Goal: Task Accomplishment & Management: Manage account settings

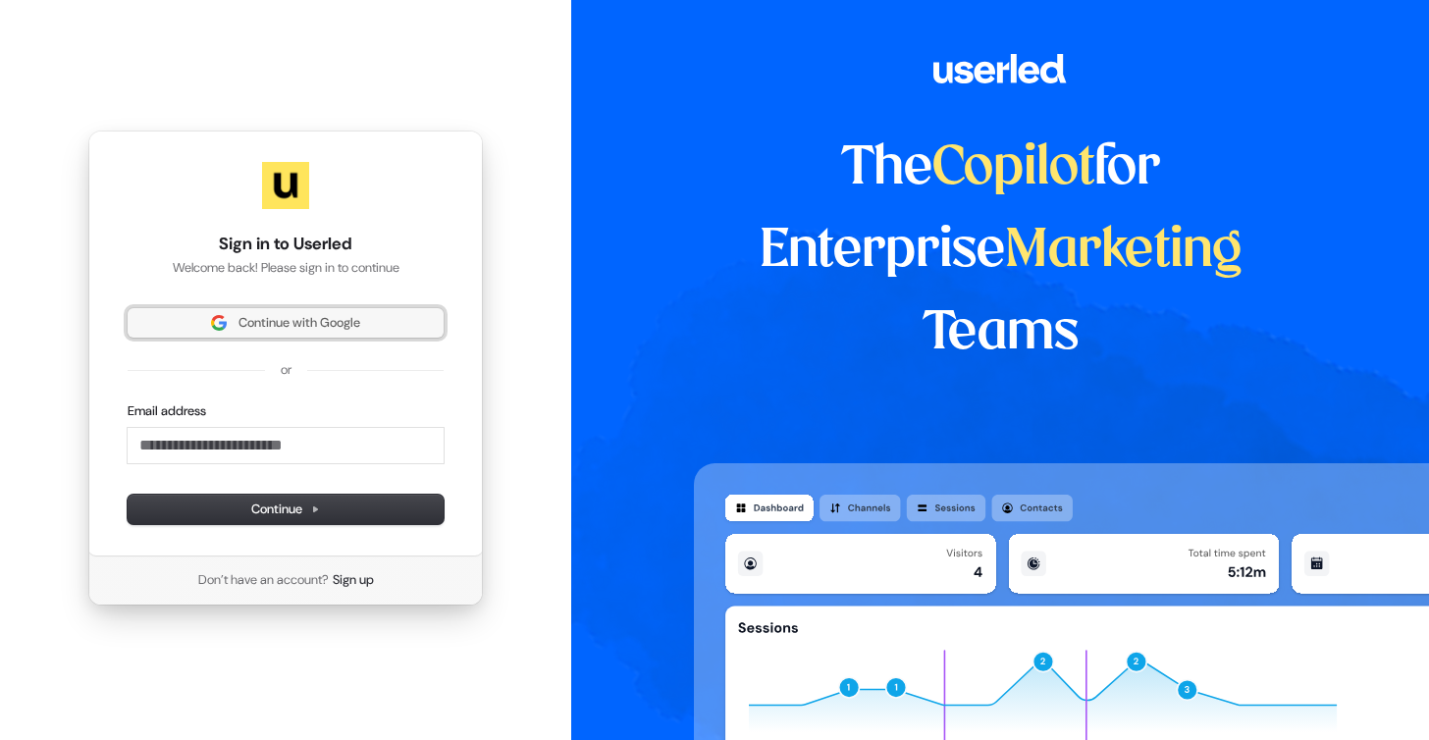
click at [385, 331] on span "Continue with Google" at bounding box center [285, 323] width 292 height 18
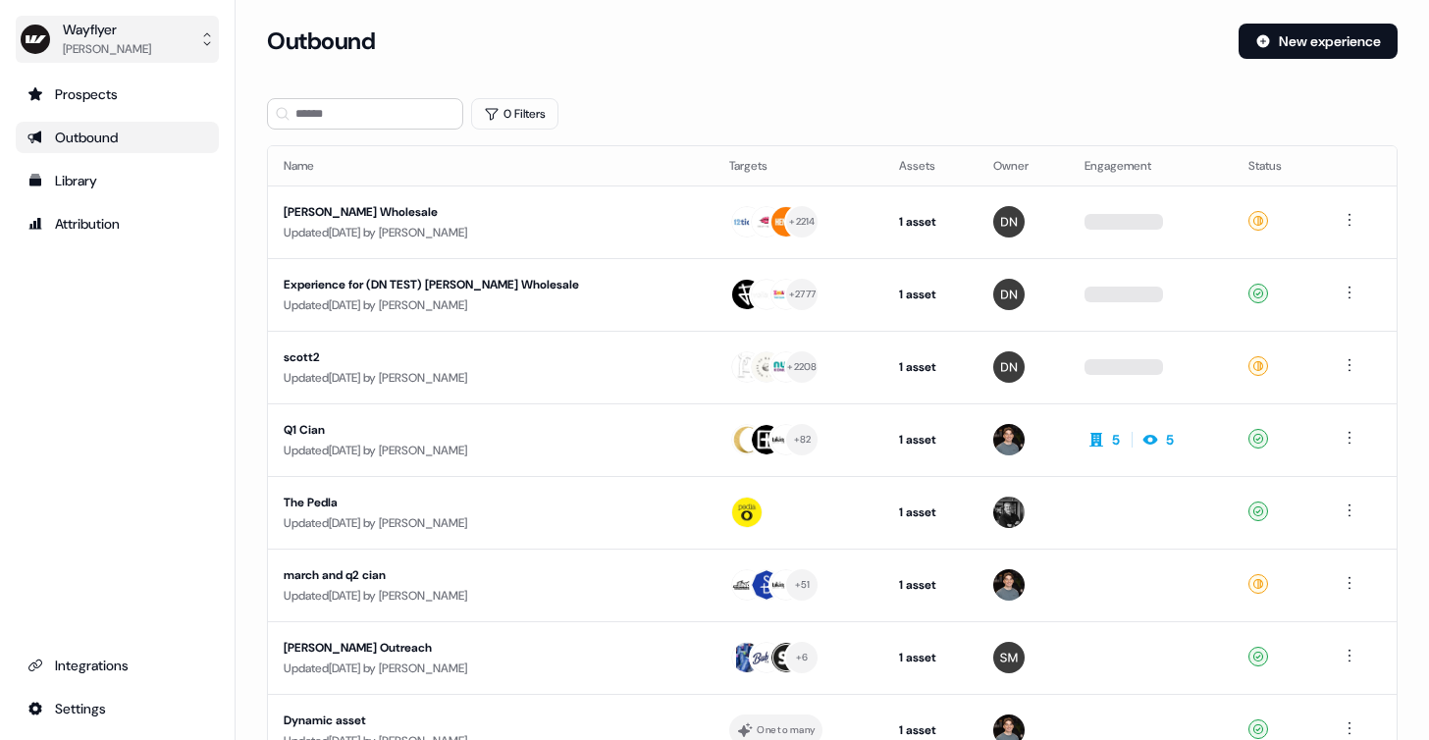
click at [125, 32] on button "Wayflyer [PERSON_NAME]" at bounding box center [117, 39] width 203 height 47
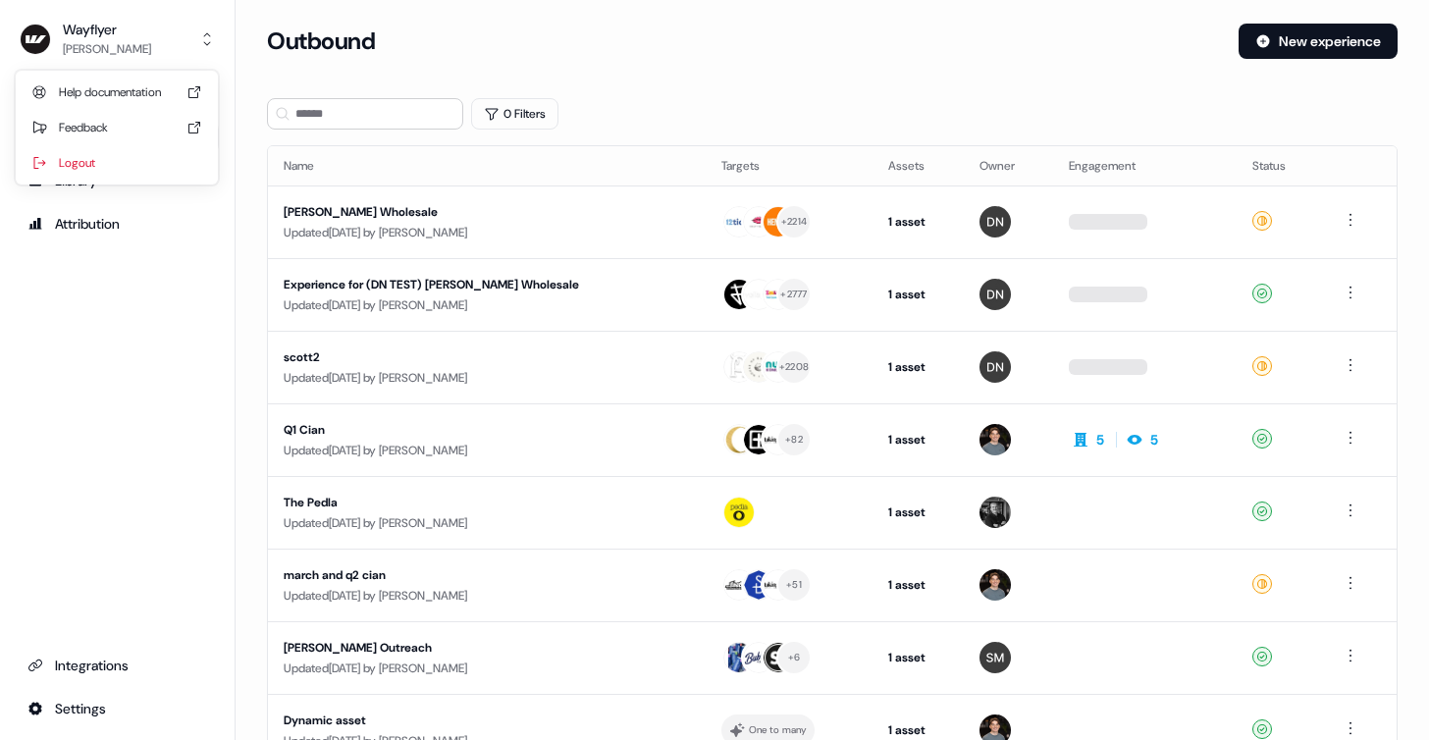
click at [196, 334] on div "Wayflyer [PERSON_NAME] Help documentation Feedback Logout Prospects Outbound Li…" at bounding box center [117, 370] width 235 height 740
click at [120, 231] on div "Attribution" at bounding box center [117, 224] width 180 height 20
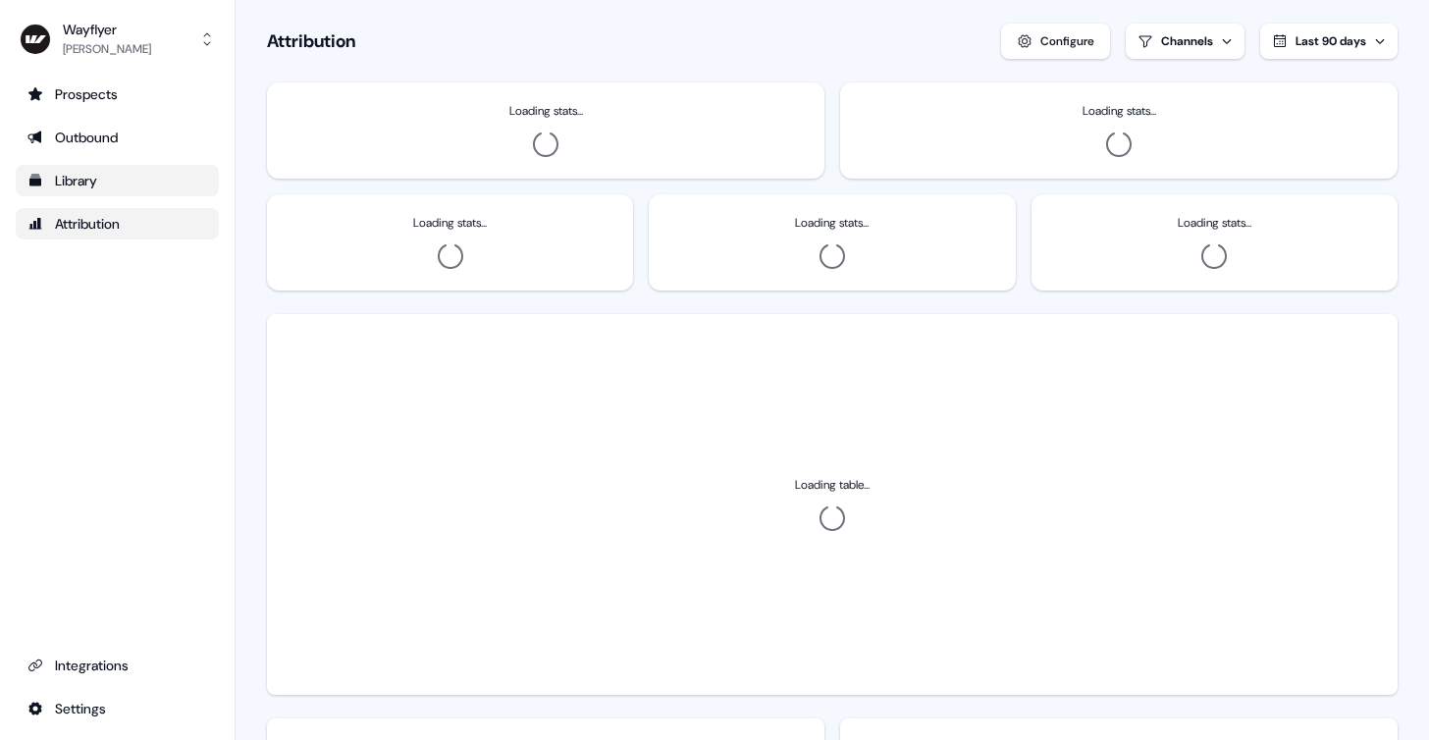
click at [108, 189] on div "Library" at bounding box center [117, 181] width 180 height 20
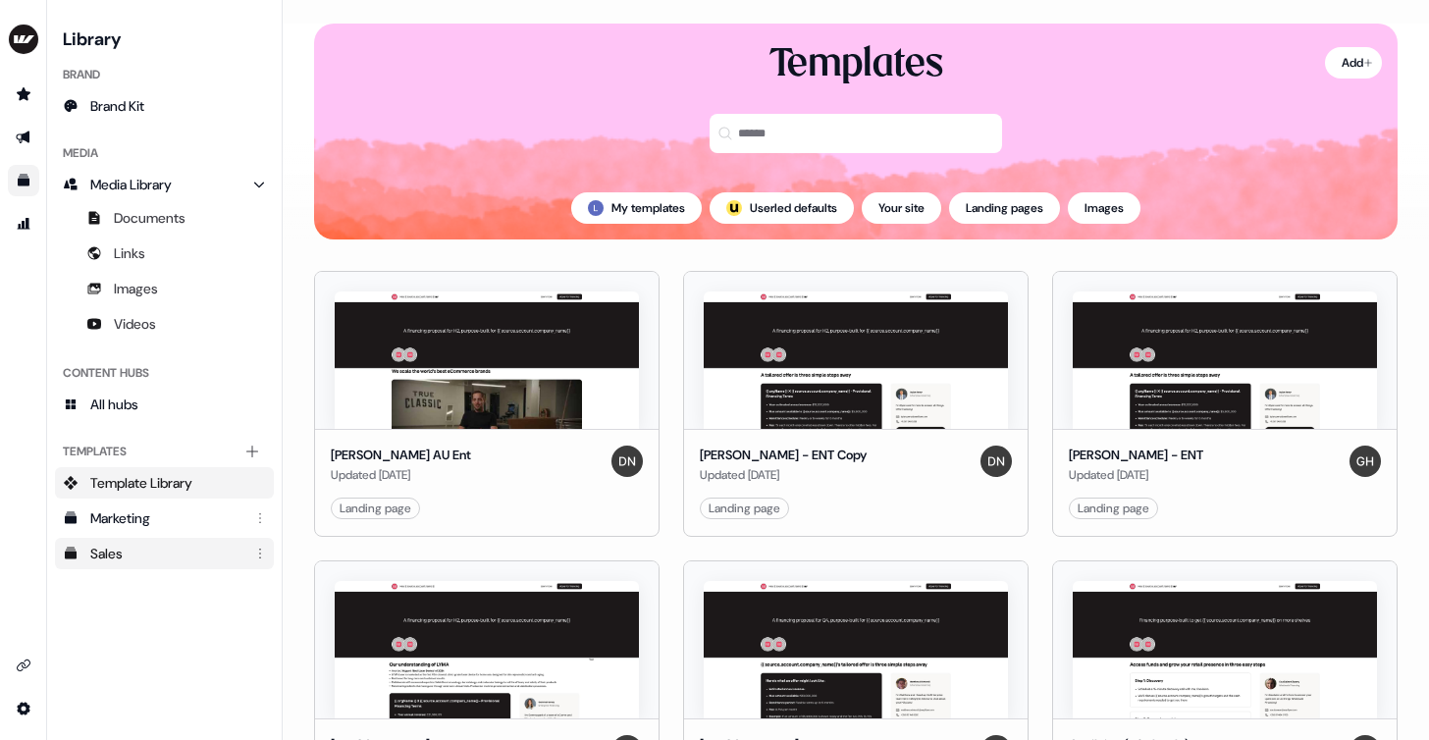
click at [87, 557] on link "Sales" at bounding box center [164, 553] width 219 height 31
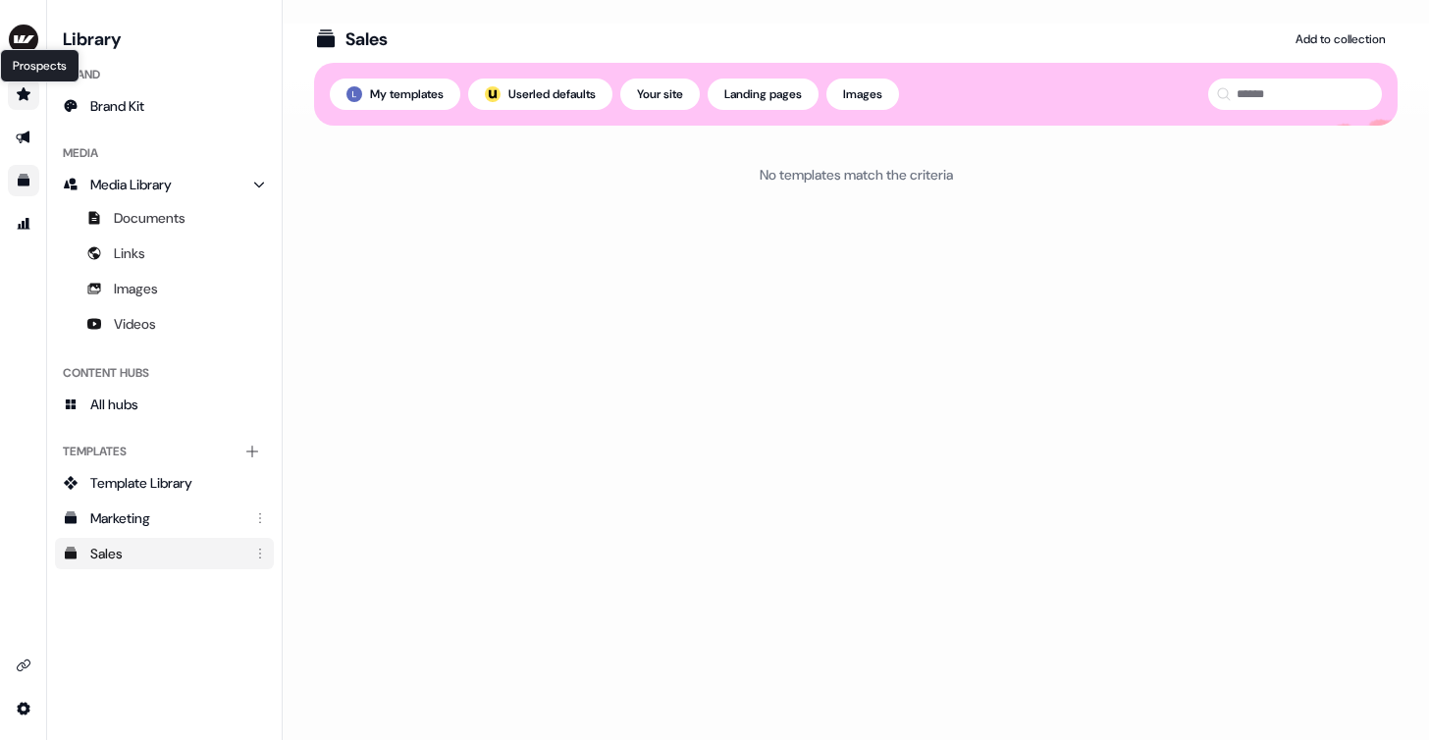
click at [27, 85] on link "Prospects Prospects" at bounding box center [23, 93] width 31 height 31
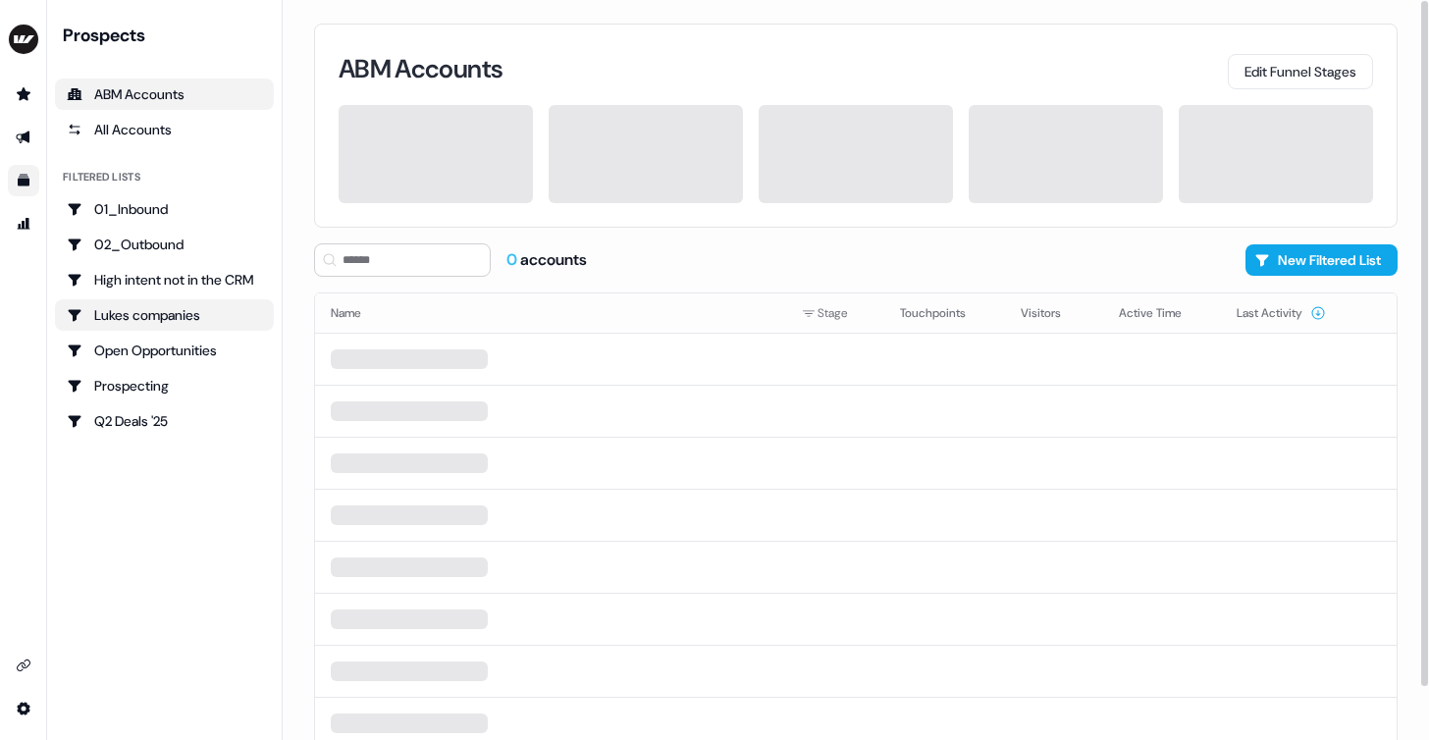
click at [200, 318] on div "Lukes companies" at bounding box center [164, 315] width 195 height 20
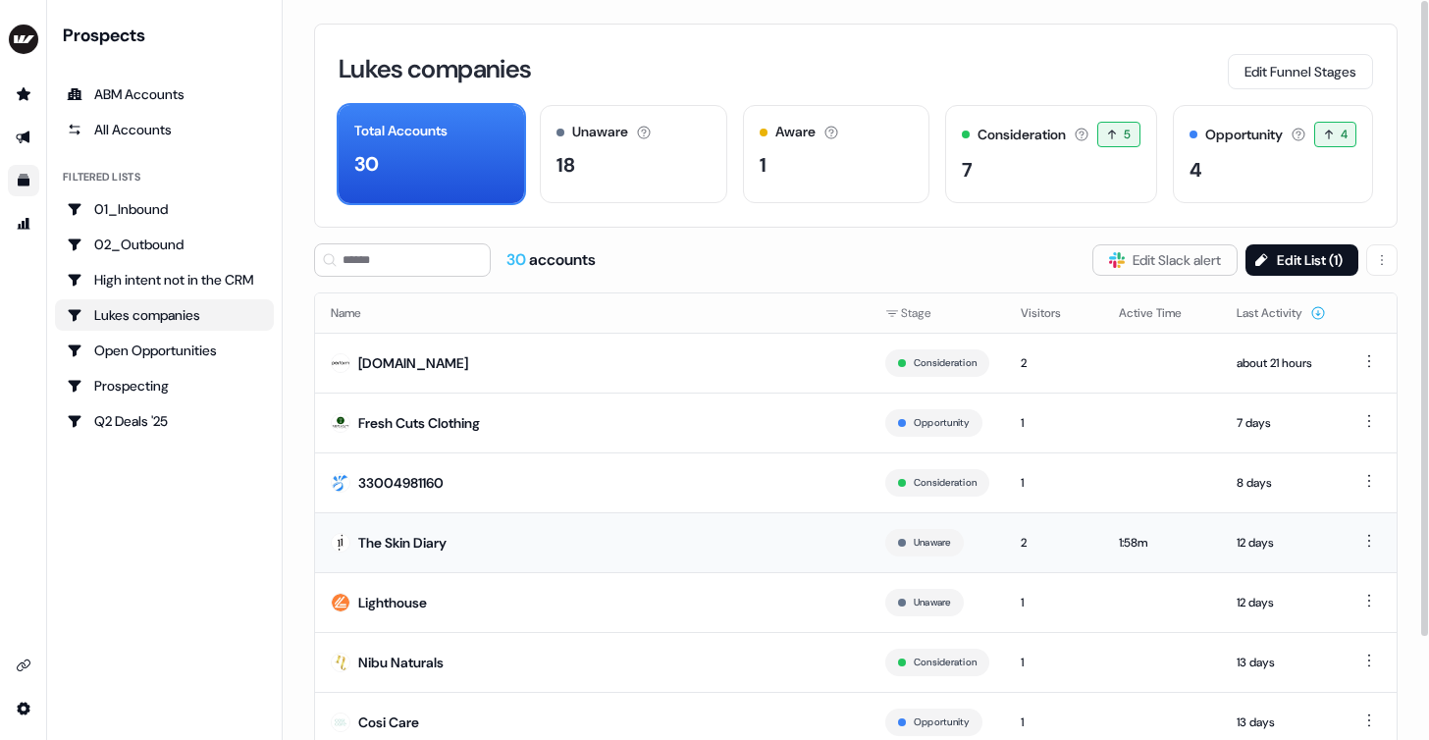
click at [419, 548] on div "The Skin Diary" at bounding box center [402, 543] width 88 height 20
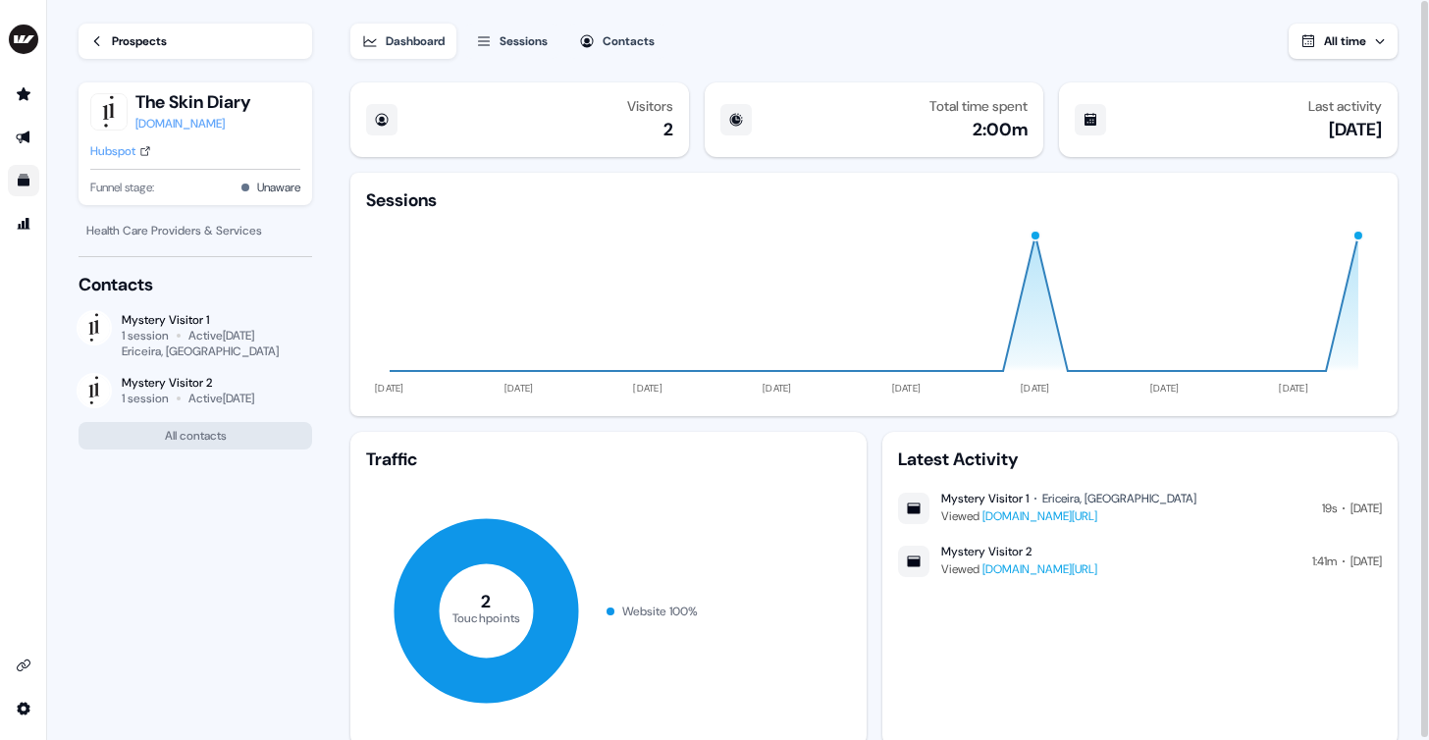
click at [117, 148] on div "Hubspot" at bounding box center [112, 151] width 45 height 20
click at [667, 130] on div "2" at bounding box center [668, 130] width 10 height 24
click at [639, 101] on div "Visitors" at bounding box center [650, 106] width 46 height 16
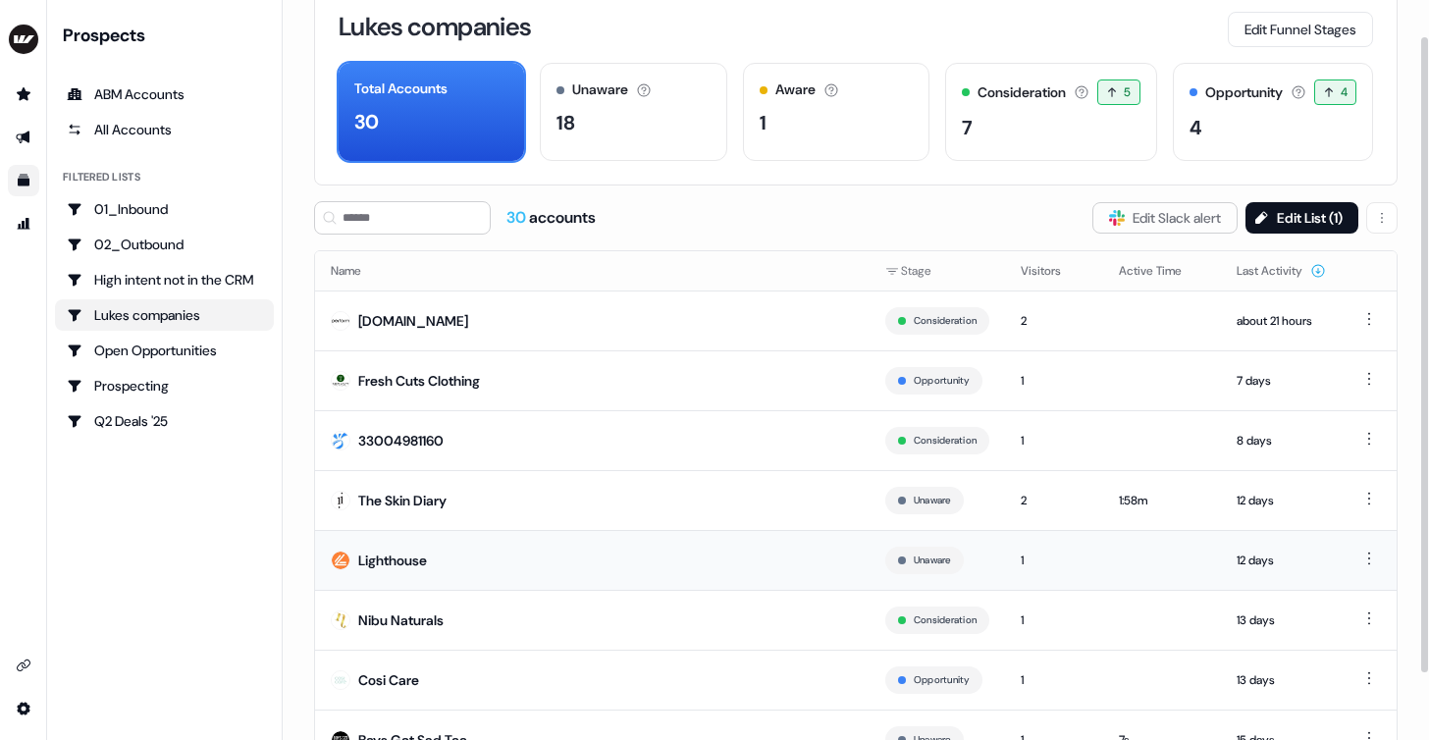
scroll to position [119, 0]
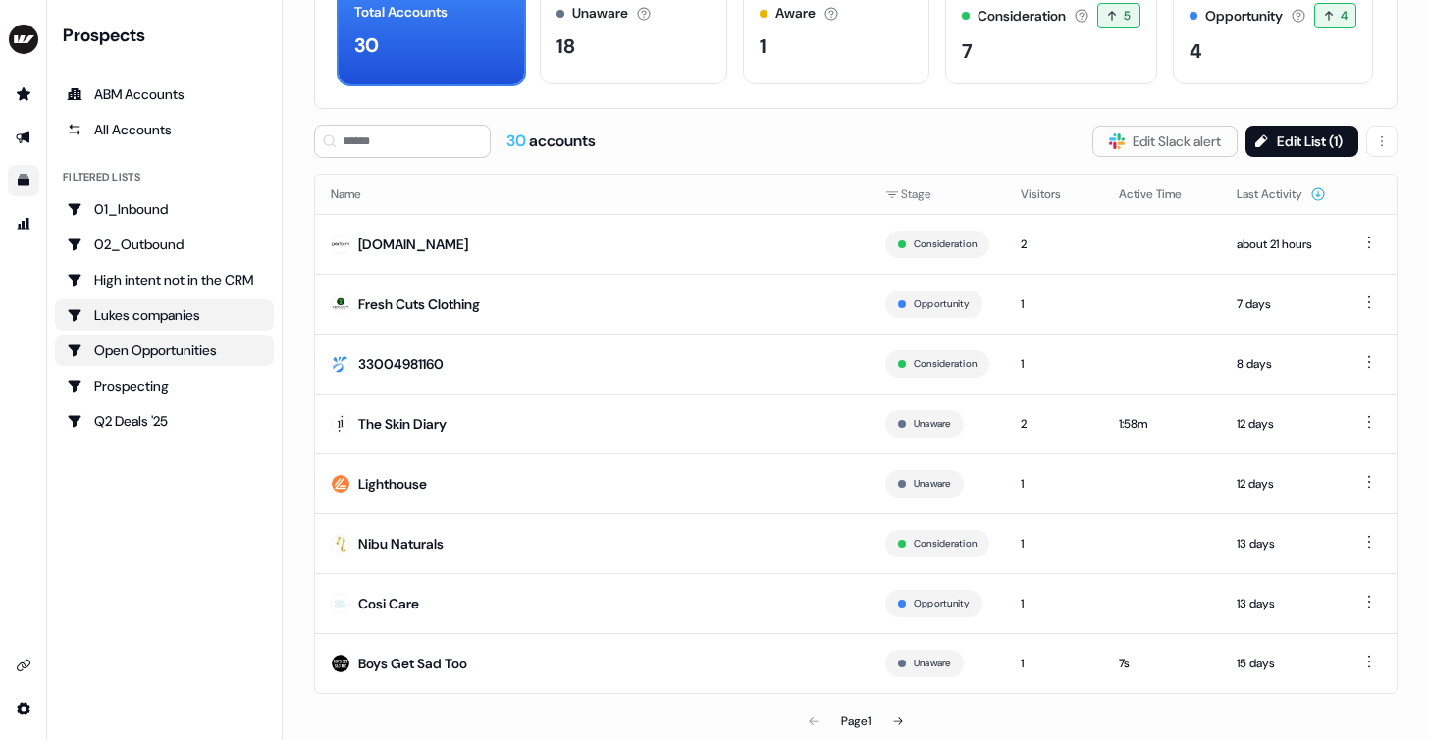
click at [227, 350] on div "Open Opportunities" at bounding box center [164, 350] width 195 height 20
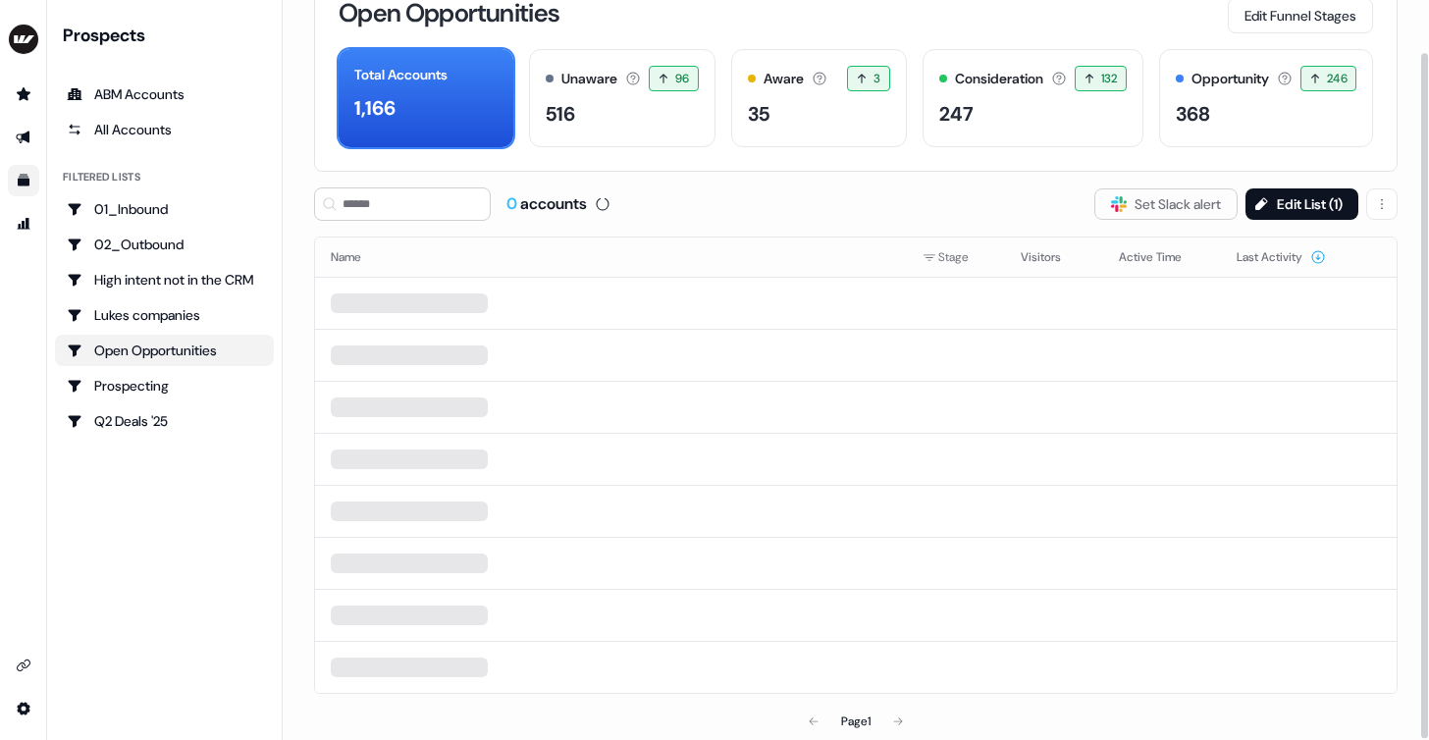
scroll to position [119, 0]
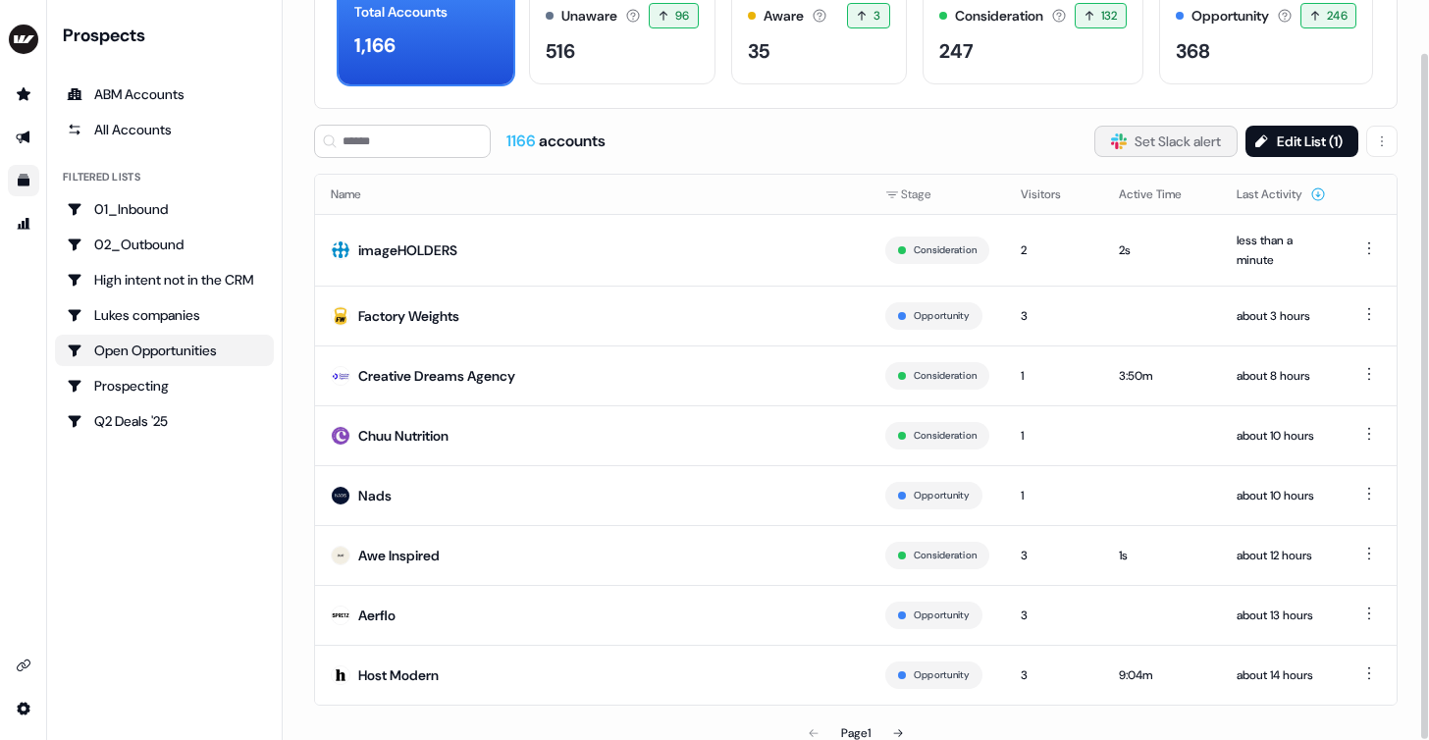
click at [1158, 132] on button "Slack Logo SVG Set Slack alert" at bounding box center [1165, 141] width 143 height 31
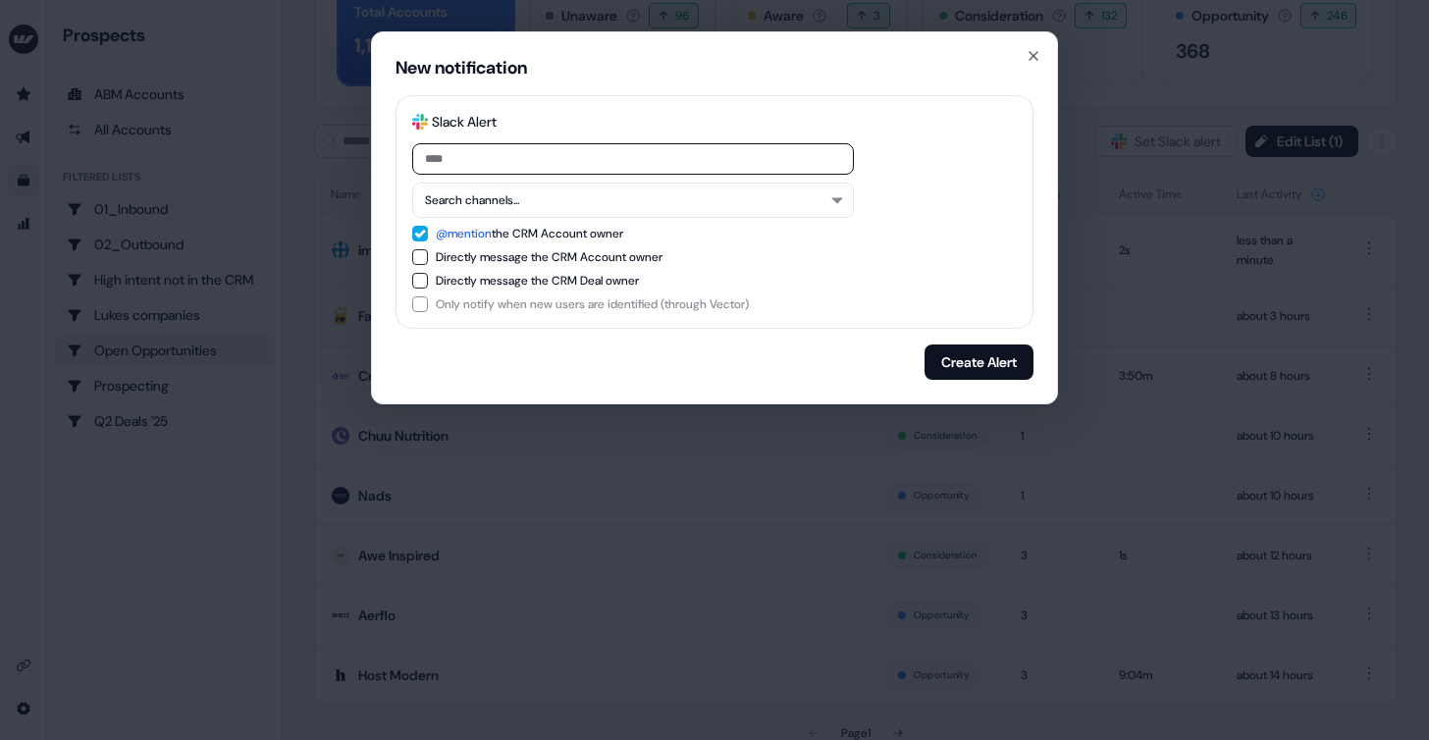
click at [1040, 42] on div "New notification Slack Logo SVG Slack Alert Search channels... @mention the CRM…" at bounding box center [714, 217] width 687 height 373
click at [1039, 60] on icon "button" at bounding box center [1033, 56] width 16 height 16
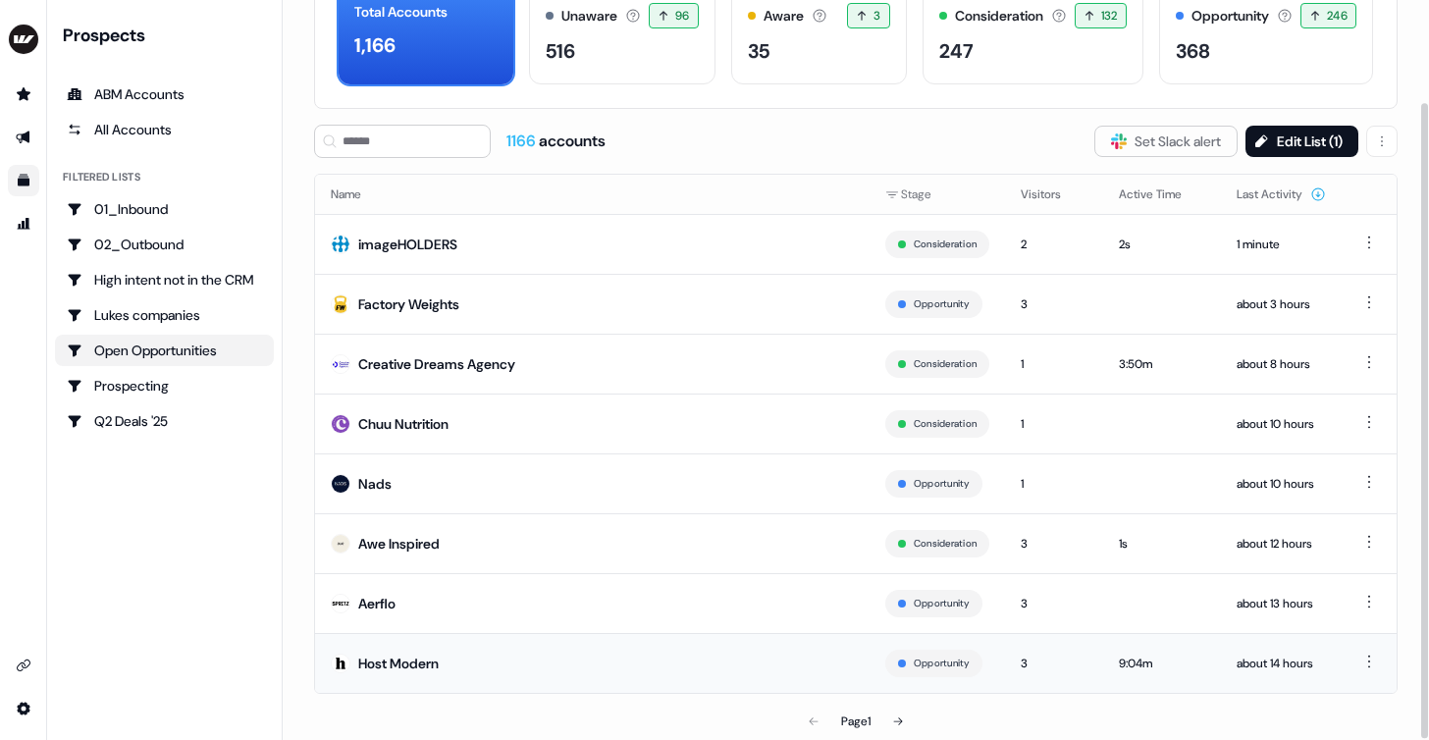
click at [401, 661] on div "Host Modern" at bounding box center [398, 663] width 80 height 20
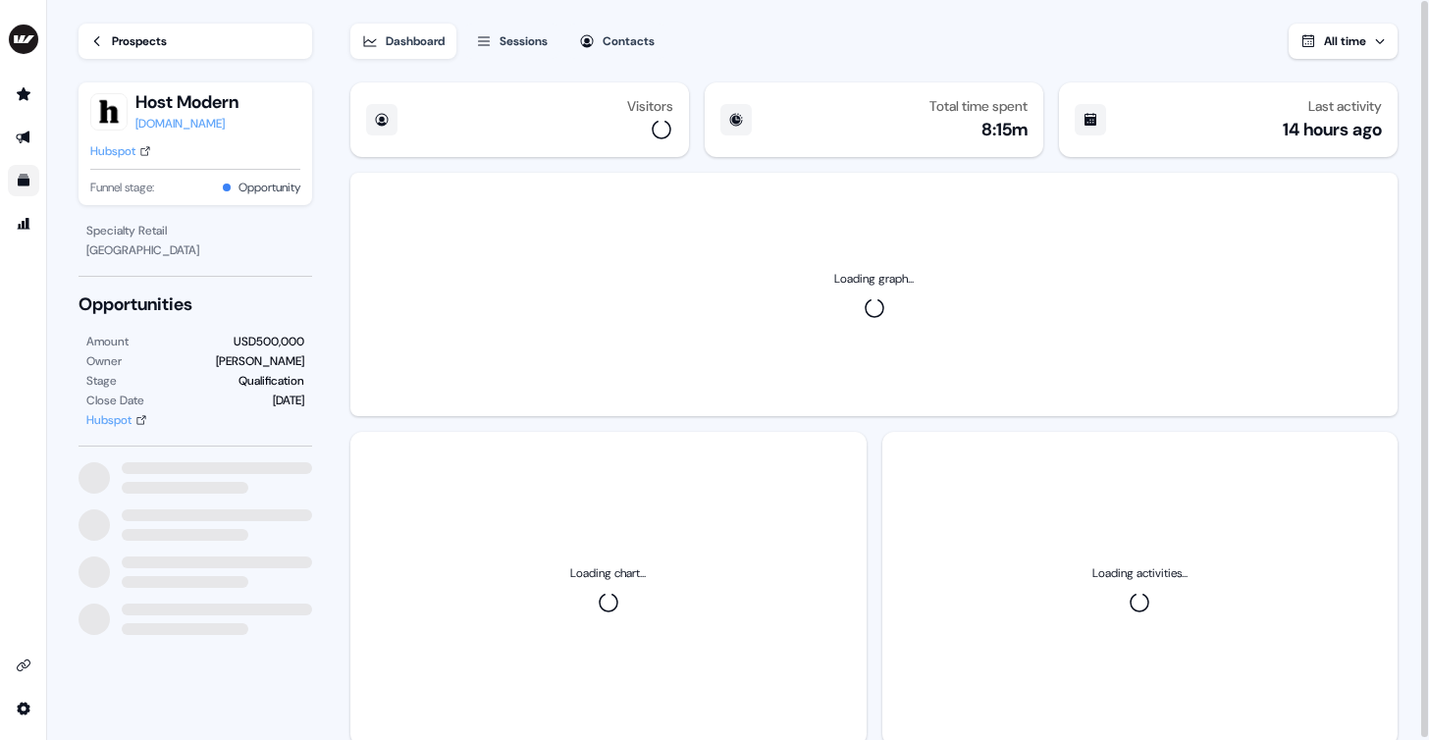
click at [125, 149] on div "Hubspot" at bounding box center [112, 151] width 45 height 20
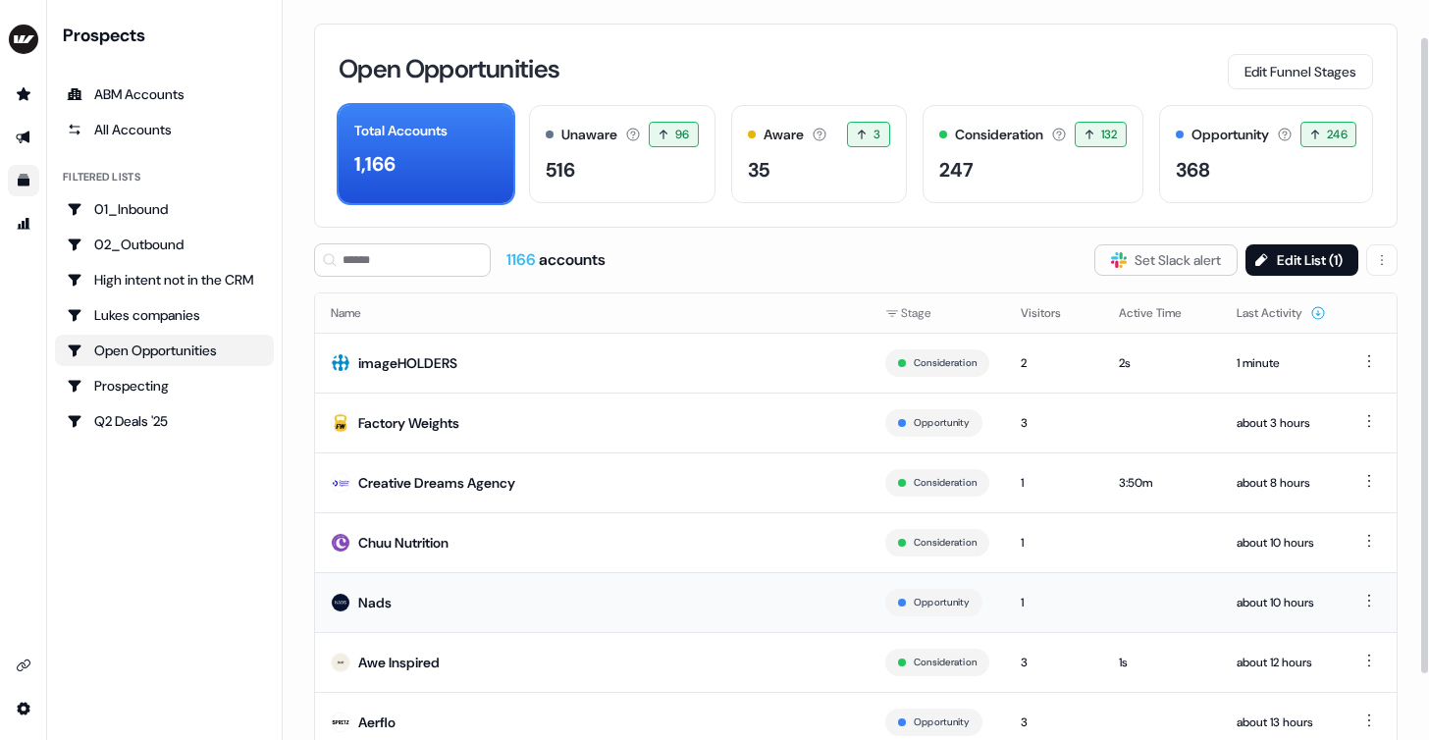
scroll to position [119, 0]
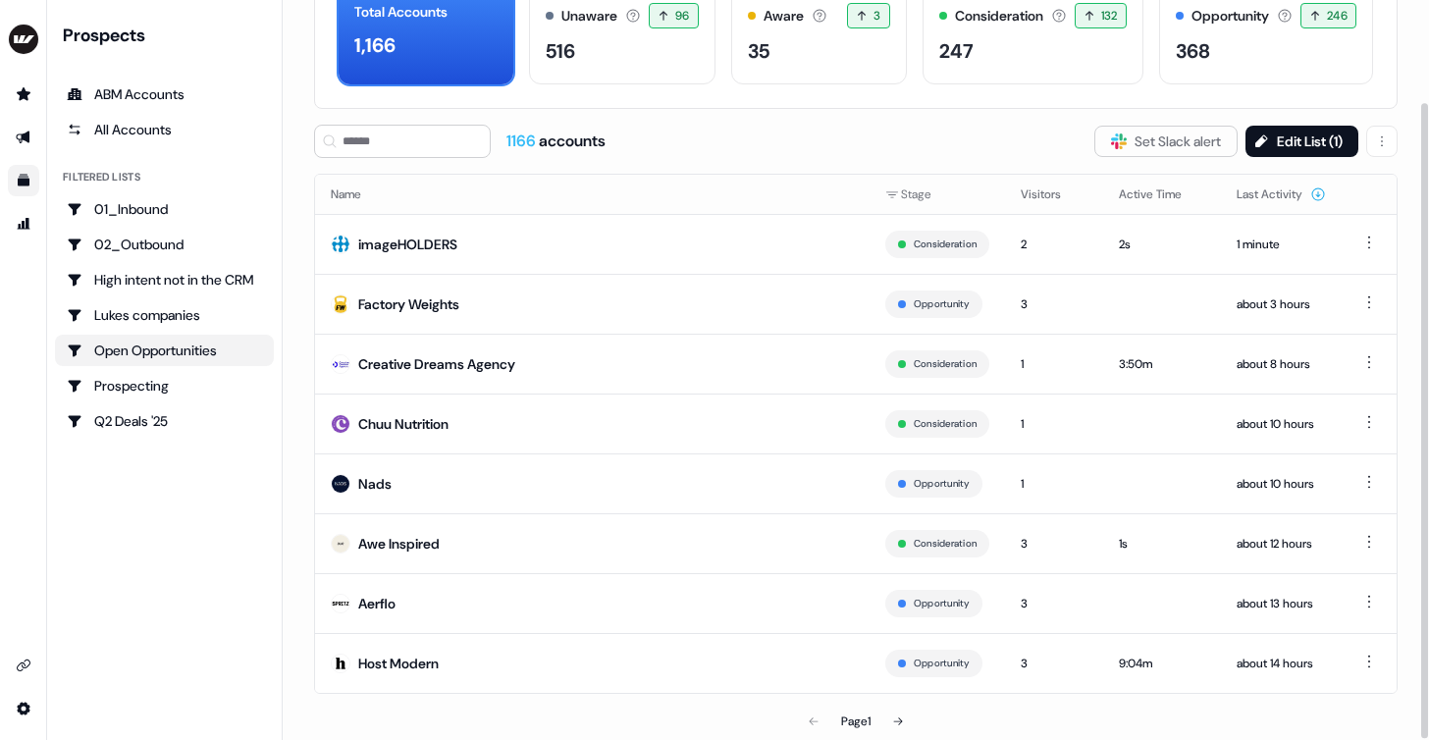
click at [1273, 158] on div "1166 accounts Slack Logo SVG Set Slack alert Edit List ( 1 ) Name Stage Visitor…" at bounding box center [855, 433] width 1083 height 616
click at [1273, 153] on button "Edit List ( 1 )" at bounding box center [1301, 141] width 113 height 31
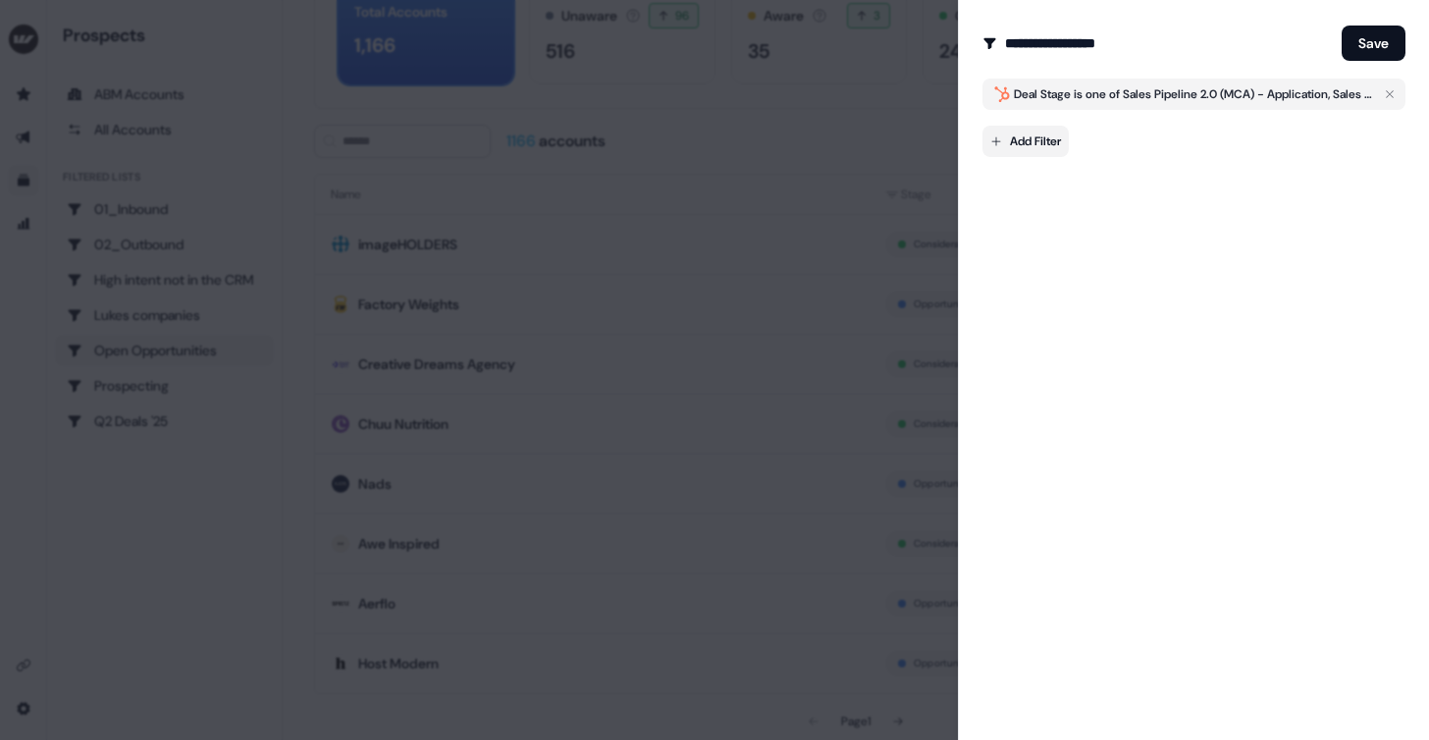
click at [1056, 144] on body "For the best experience switch devices to a bigger screen. Go to [DOMAIN_NAME] …" at bounding box center [714, 370] width 1429 height 740
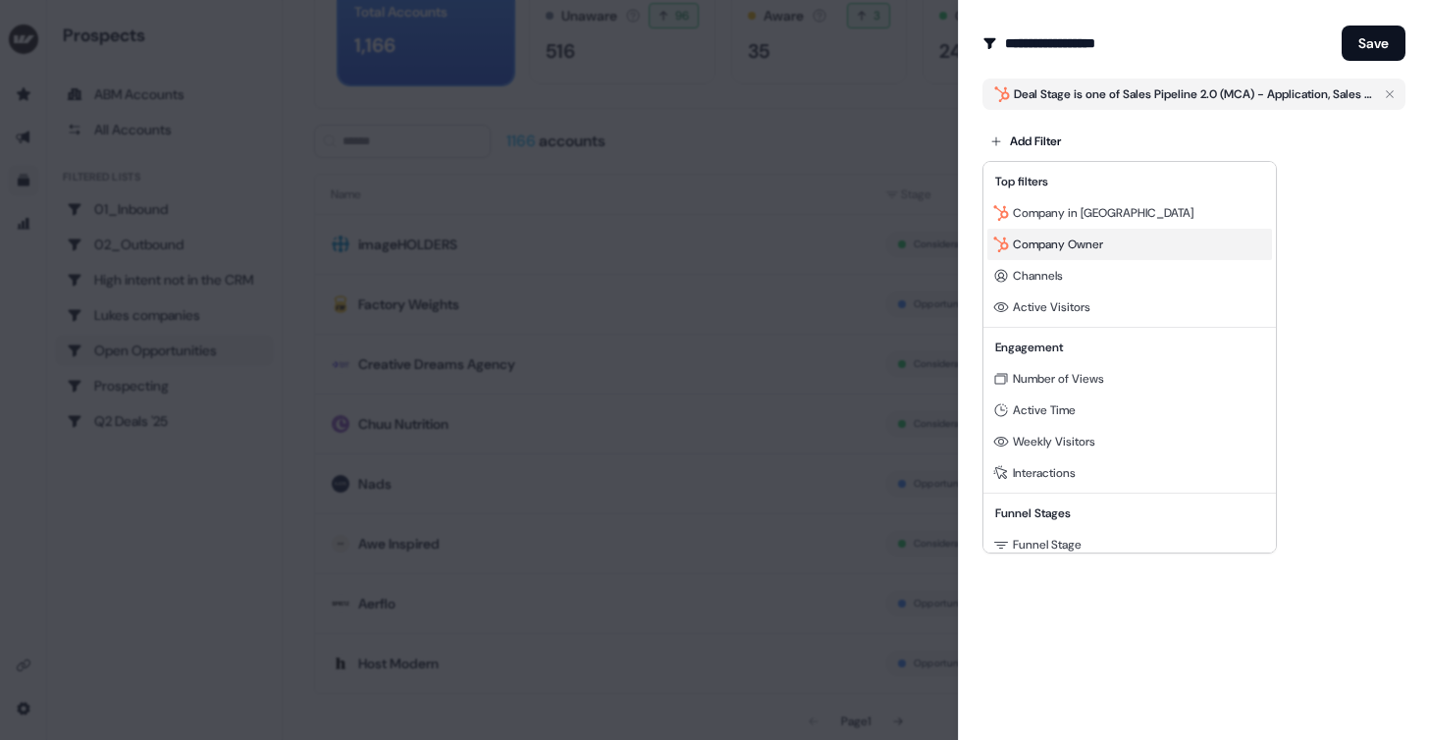
click at [1046, 240] on span "Company Owner" at bounding box center [1058, 244] width 90 height 16
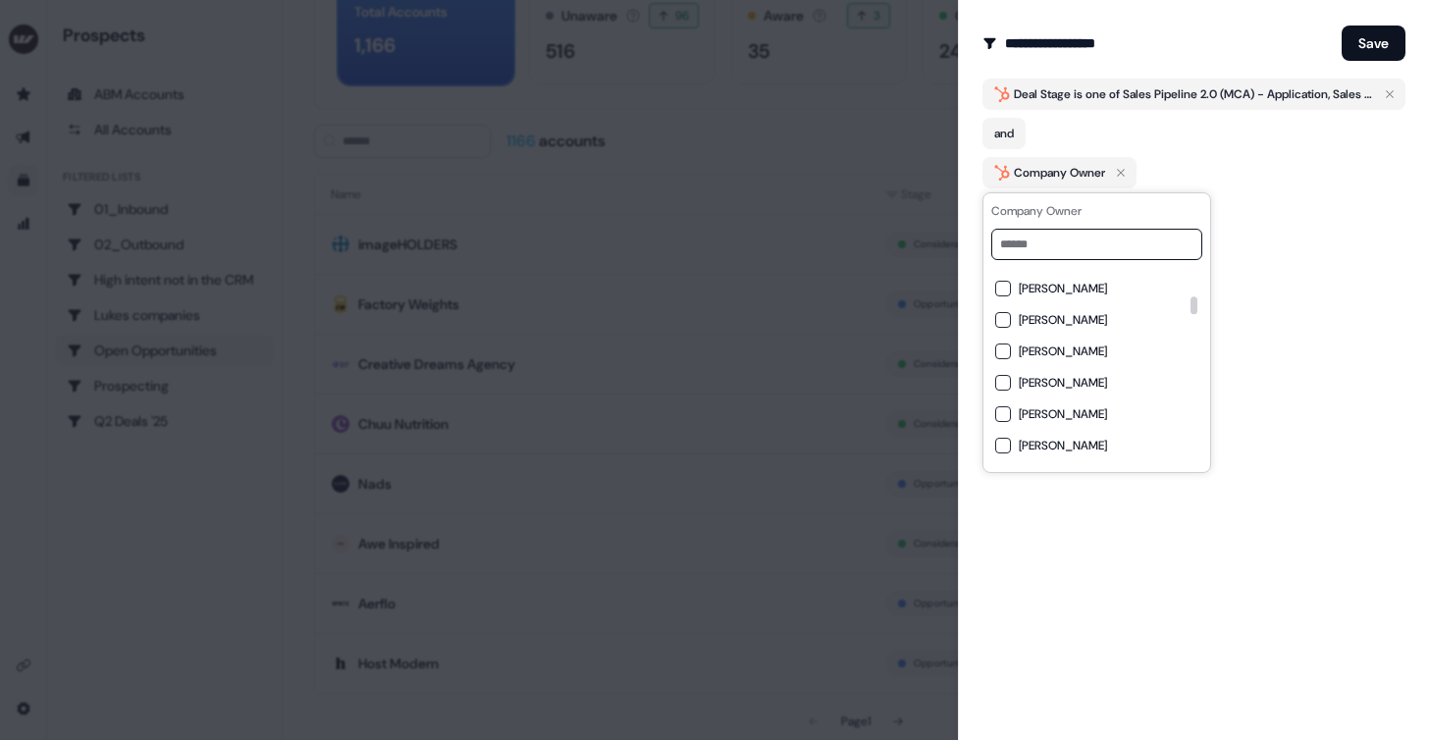
scroll to position [0, 0]
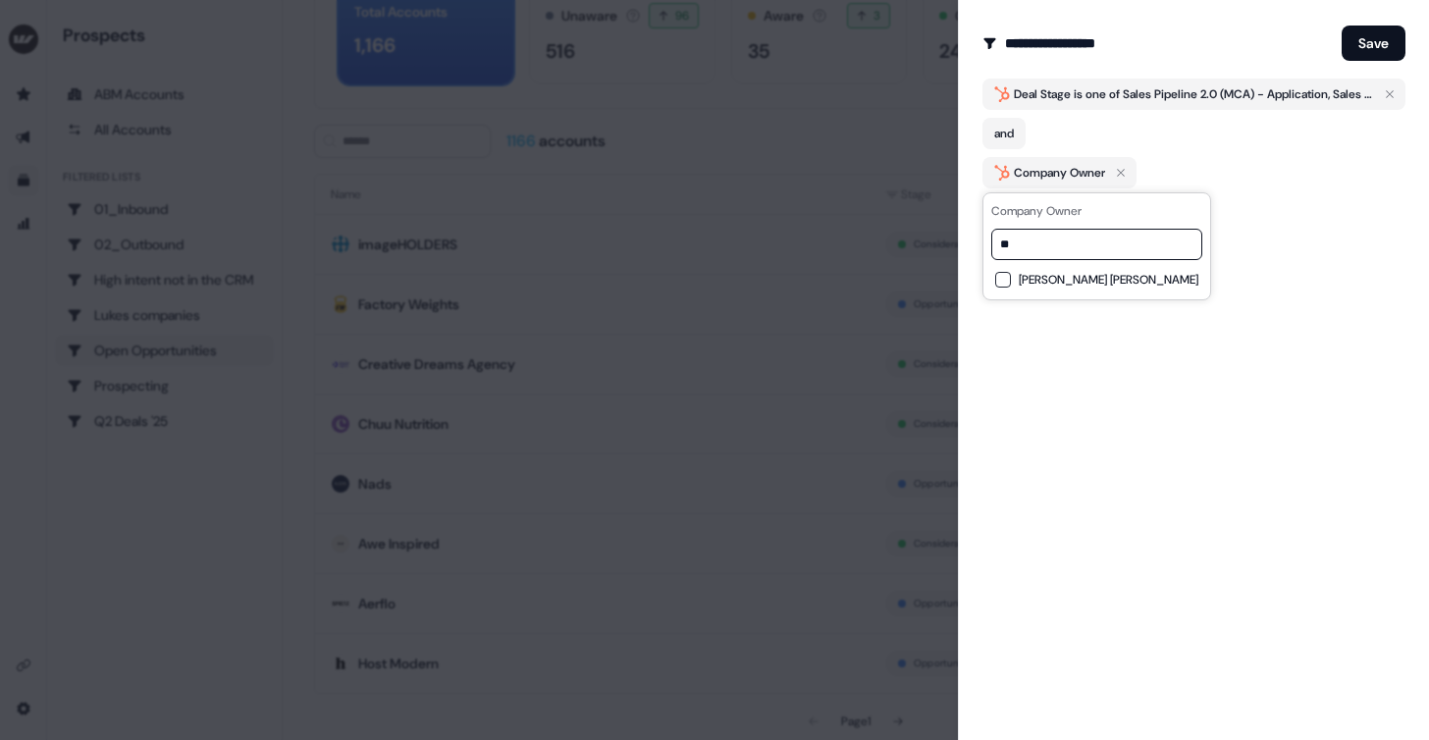
type input "*"
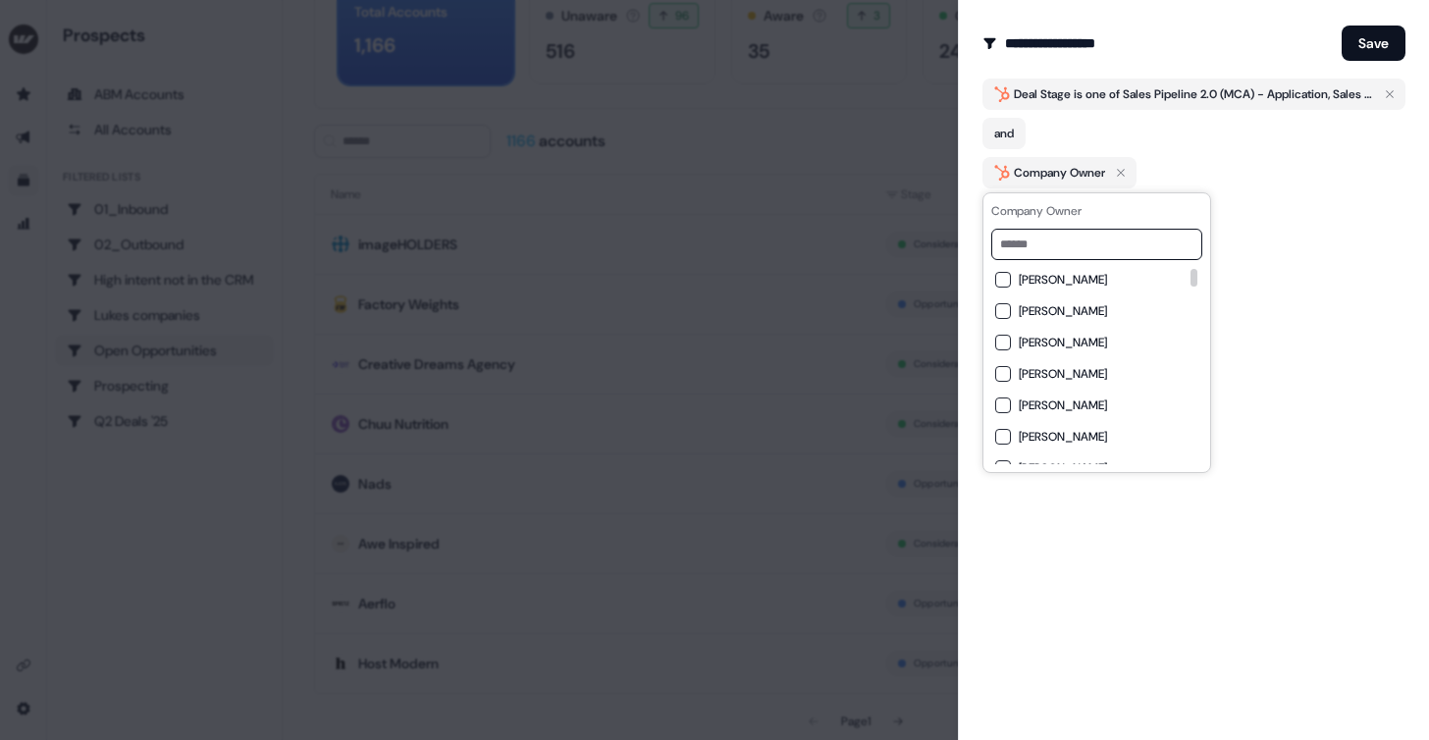
click at [1212, 578] on div "**********" at bounding box center [1193, 370] width 471 height 740
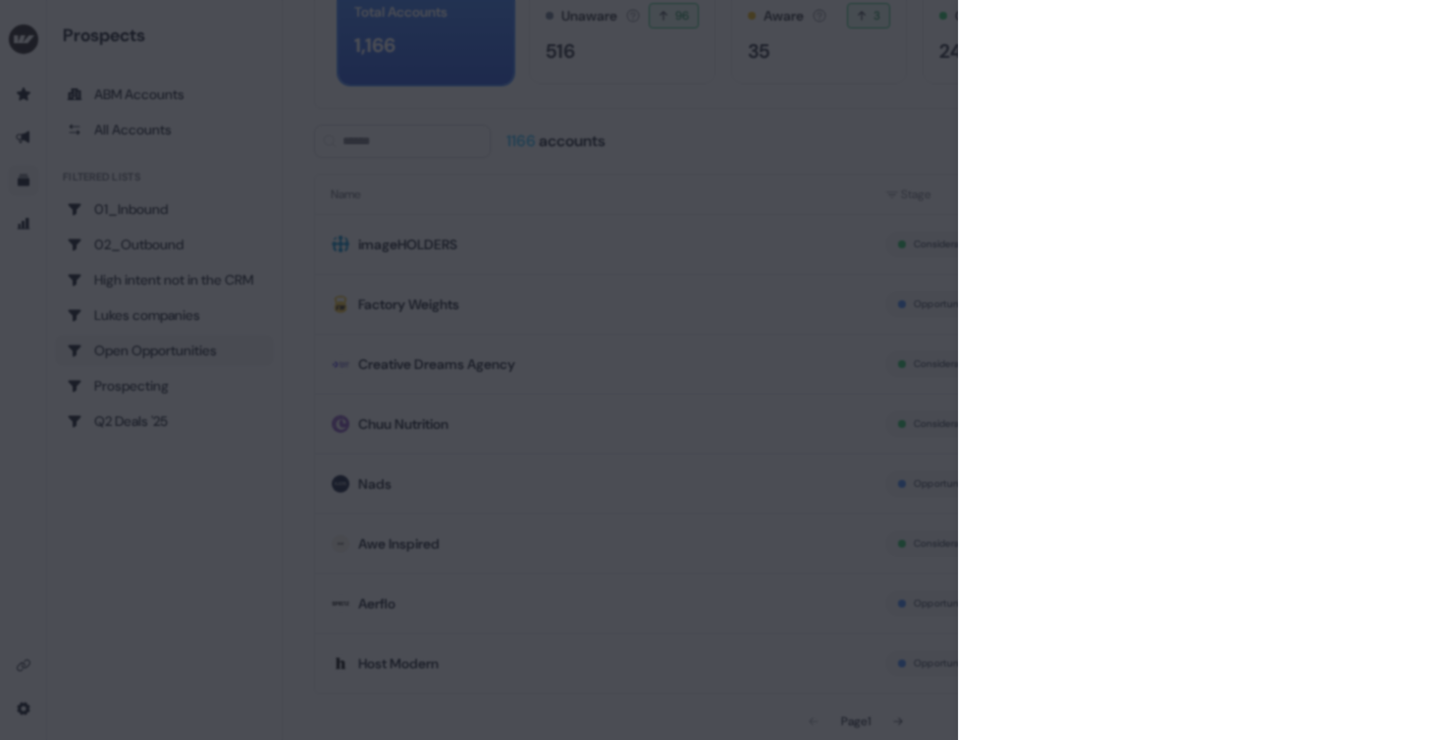
click at [801, 136] on div at bounding box center [714, 370] width 1429 height 740
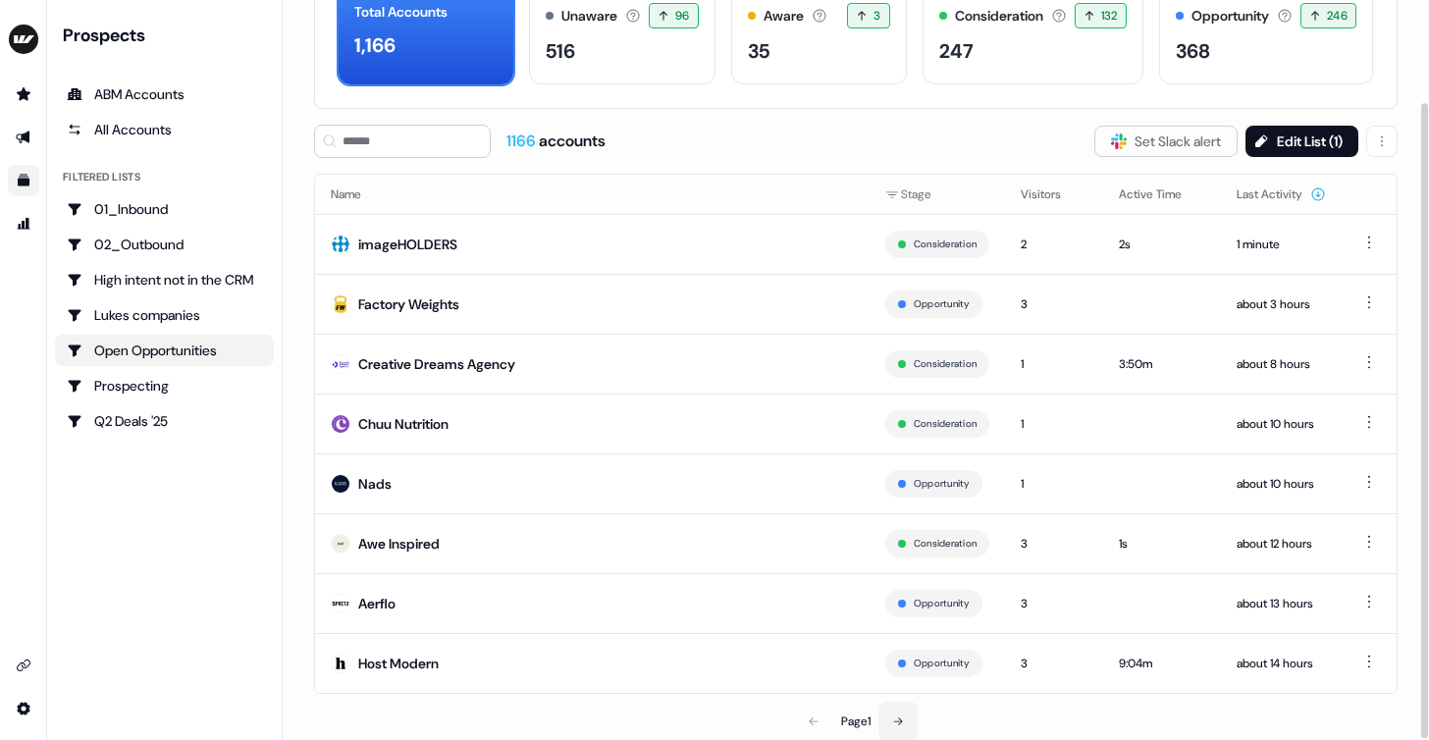
click at [906, 724] on button at bounding box center [897, 721] width 39 height 39
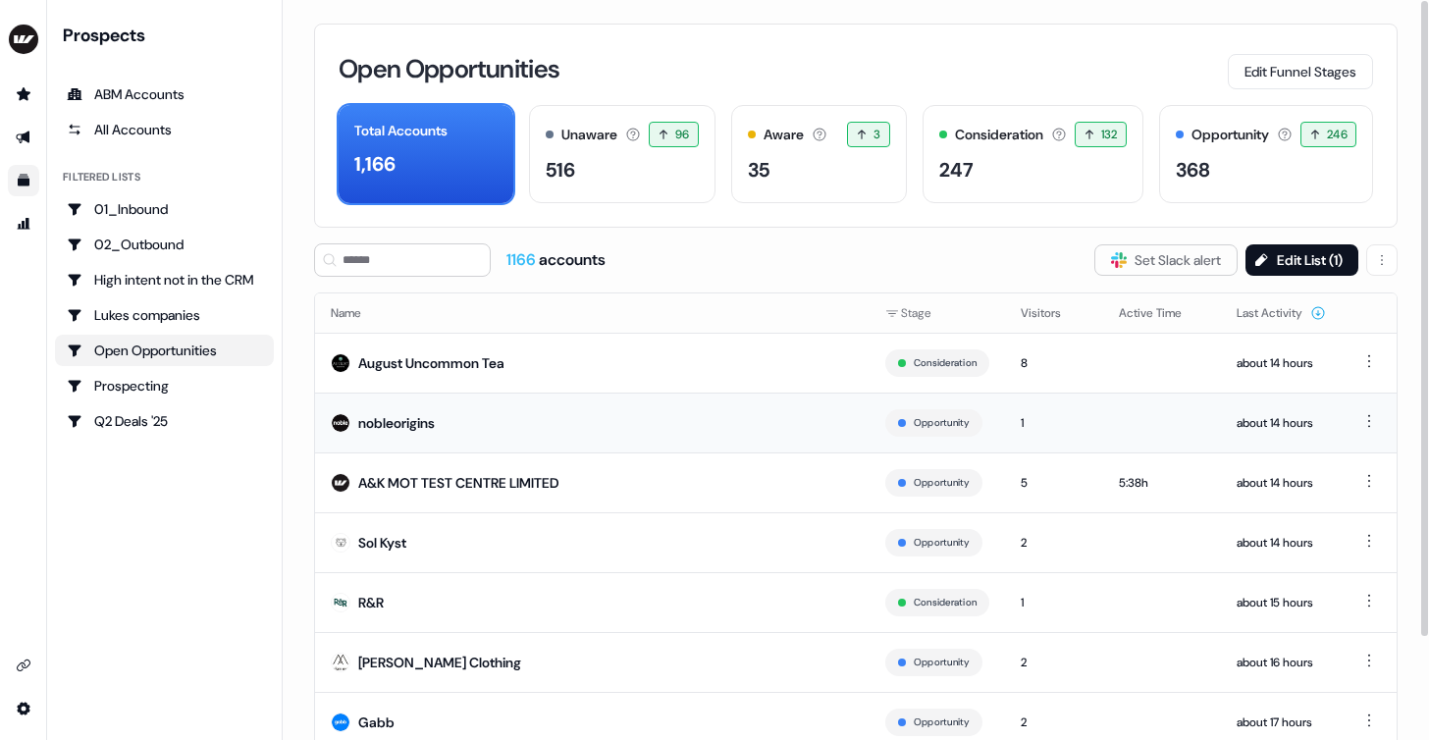
click at [421, 423] on div "nobleorigins" at bounding box center [396, 423] width 77 height 20
